Goal: Task Accomplishment & Management: Manage account settings

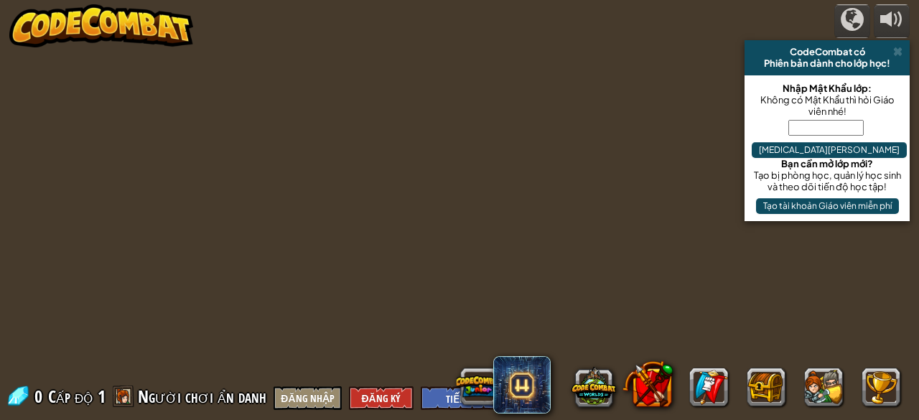
select select "vi"
click at [507, 243] on div at bounding box center [459, 210] width 642 height 420
click at [484, 183] on div at bounding box center [459, 210] width 642 height 420
click at [483, 182] on div at bounding box center [459, 210] width 642 height 420
click at [420, 223] on div at bounding box center [459, 210] width 642 height 420
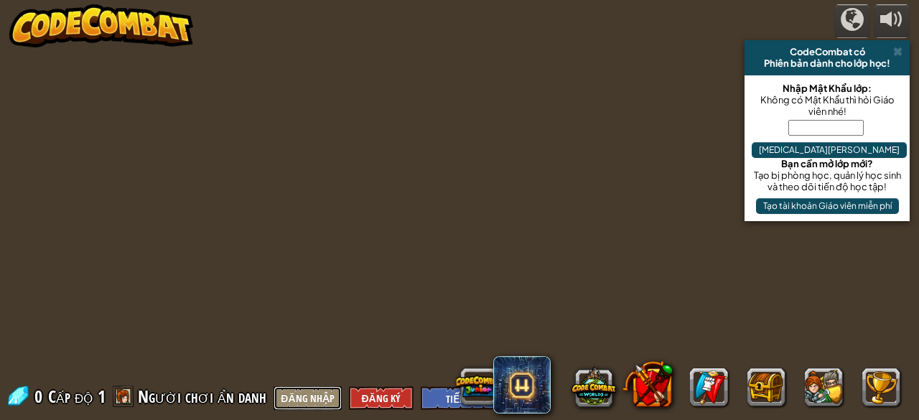
click at [301, 395] on button "Đăng nhập" at bounding box center [306, 398] width 67 height 24
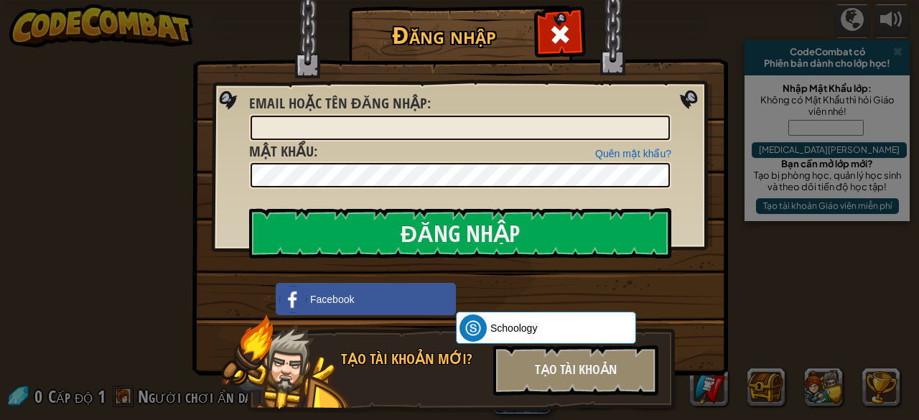
drag, startPoint x: 353, startPoint y: 81, endPoint x: 276, endPoint y: 68, distance: 77.9
click at [335, 78] on img at bounding box center [459, 167] width 535 height 418
